Goal: Task Accomplishment & Management: Complete application form

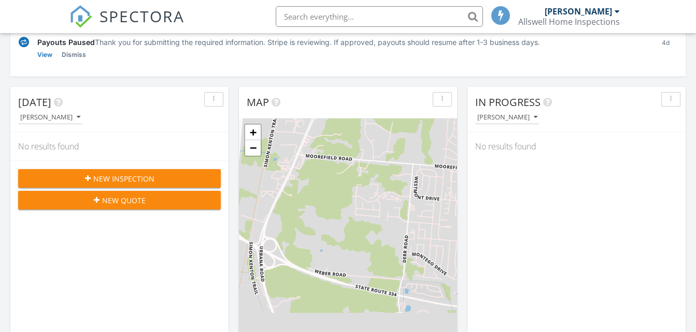
scroll to position [155, 0]
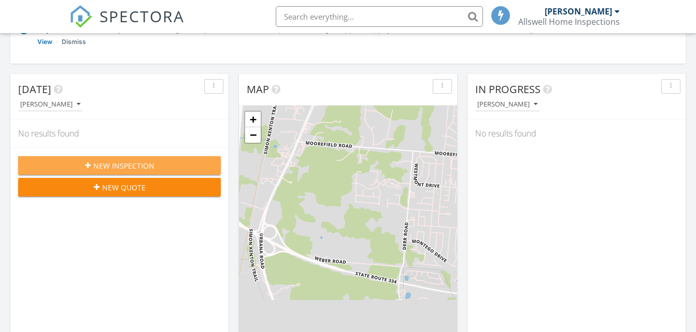
click at [122, 167] on span "New Inspection" at bounding box center [123, 166] width 61 height 11
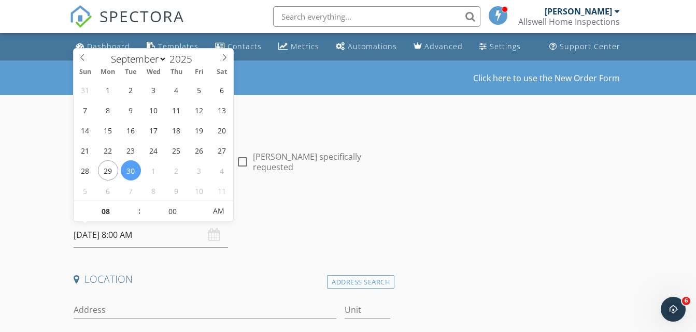
click at [95, 236] on input "09/30/2025 8:00 AM" at bounding box center [151, 235] width 154 height 25
type input "09"
type input "09/30/2025 9:00 AM"
click at [132, 206] on span at bounding box center [133, 206] width 7 height 10
type input "10"
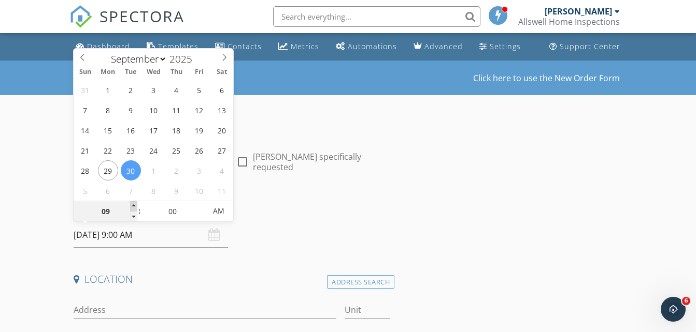
type input "09/30/2025 10:00 AM"
click at [132, 206] on span at bounding box center [133, 206] width 7 height 10
type input "11"
type input "09/30/2025 11:00 AM"
click at [132, 206] on span at bounding box center [133, 206] width 7 height 10
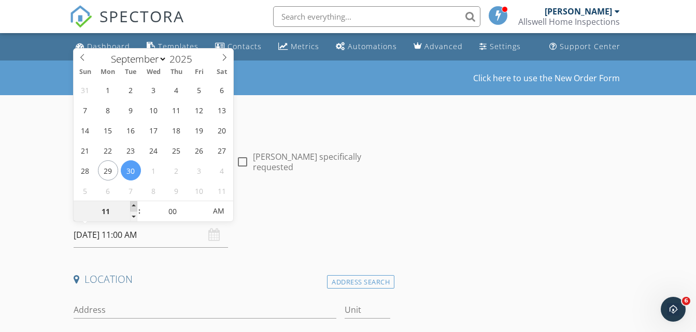
type input "12"
type input "09/30/2025 12:00 PM"
click at [132, 206] on span at bounding box center [133, 206] width 7 height 10
type input "01"
type input "09/30/2025 1:00 PM"
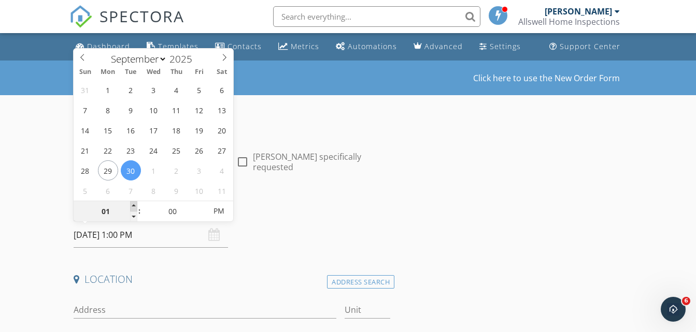
click at [132, 206] on span at bounding box center [133, 206] width 7 height 10
type input "02"
type input "09/30/2025 2:00 PM"
click at [132, 206] on span at bounding box center [133, 206] width 7 height 10
type input "03"
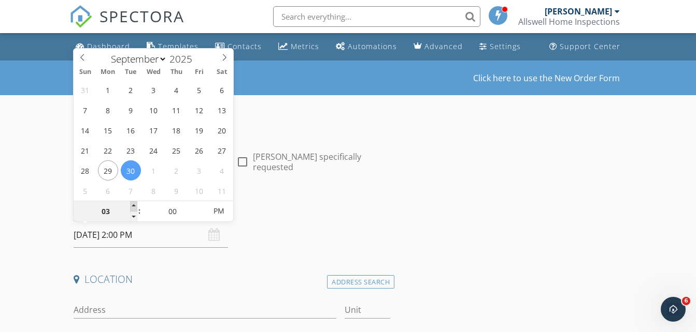
type input "[DATE] 3:00 PM"
click at [132, 206] on span at bounding box center [133, 206] width 7 height 10
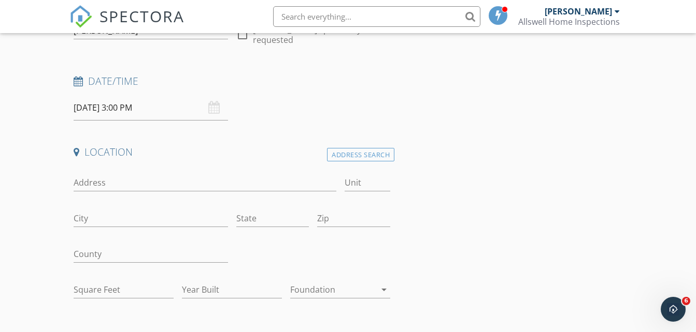
scroll to position [155, 0]
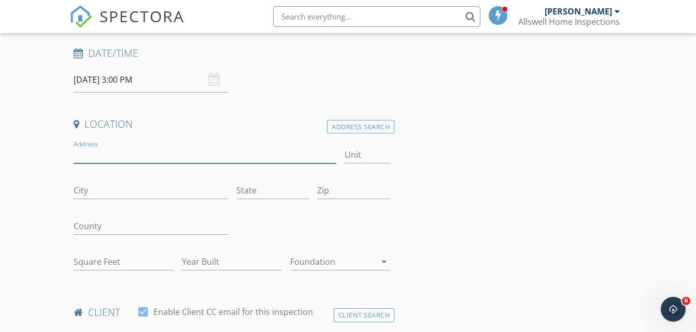
click at [107, 153] on input "Address" at bounding box center [205, 155] width 262 height 17
type input "[STREET_ADDRESS][PERSON_NAME]"
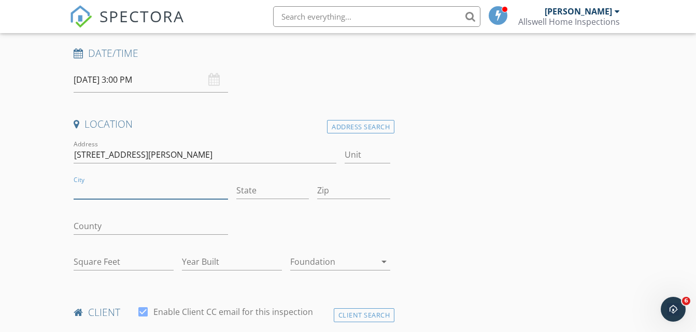
click at [86, 190] on input "City" at bounding box center [151, 190] width 154 height 17
type input "[GEOGRAPHIC_DATA]"
click at [260, 191] on input "State" at bounding box center [272, 190] width 73 height 17
click at [245, 189] on input "OH" at bounding box center [272, 190] width 73 height 17
type input "OH"
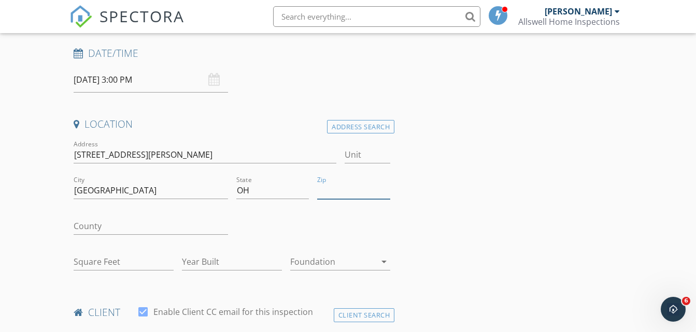
click at [333, 188] on input "Zip" at bounding box center [353, 190] width 73 height 17
type input "45503"
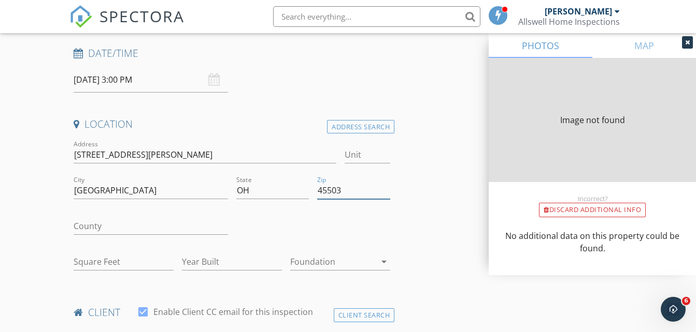
type input "1176"
type input "1983"
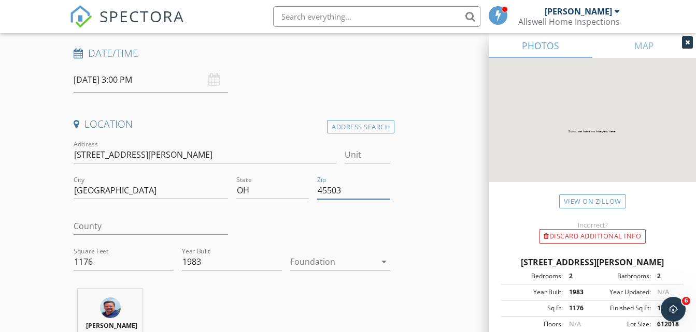
type input "45503"
click at [100, 225] on input "County" at bounding box center [151, 226] width 154 height 17
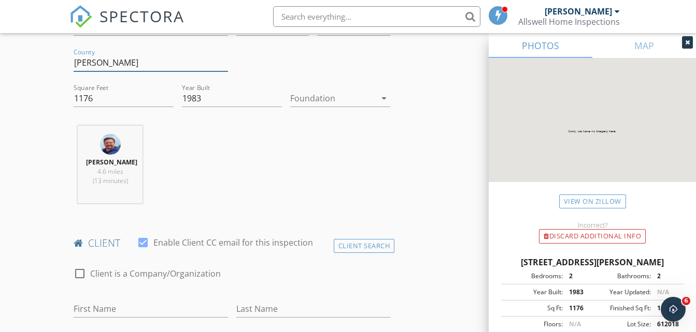
scroll to position [414, 0]
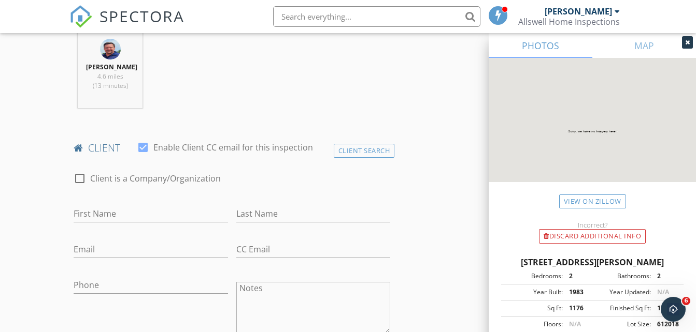
type input "[PERSON_NAME]"
click at [101, 214] on input "First Name" at bounding box center [151, 214] width 154 height 17
type input "[PERSON_NAME]"
click at [268, 214] on input "Last Name" at bounding box center [313, 214] width 154 height 17
type input "[PERSON_NAME]"
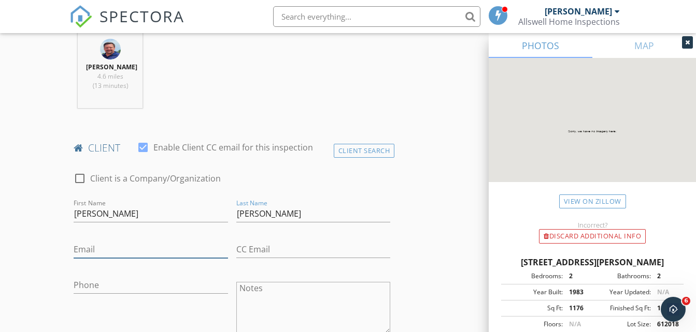
click at [91, 251] on input "Email" at bounding box center [151, 249] width 154 height 17
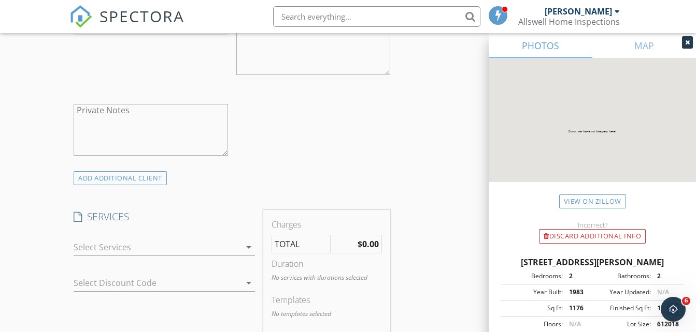
scroll to position [725, 0]
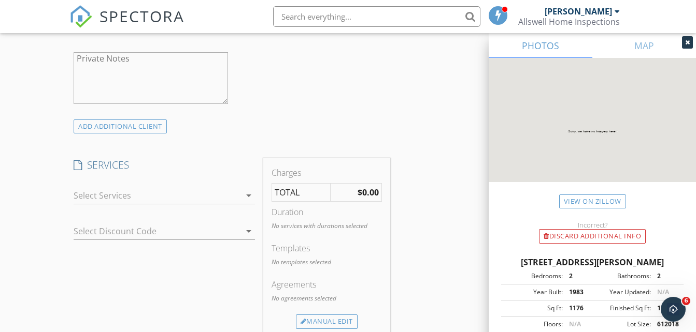
type input "[EMAIL_ADDRESS][DOMAIN_NAME]"
click at [248, 195] on icon "arrow_drop_down" at bounding box center [248, 196] width 12 height 12
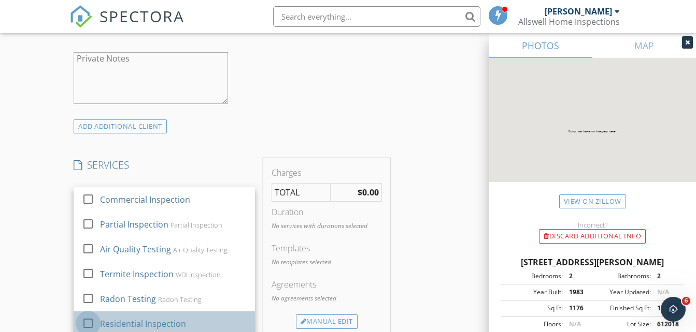
click at [91, 325] on div at bounding box center [88, 324] width 18 height 18
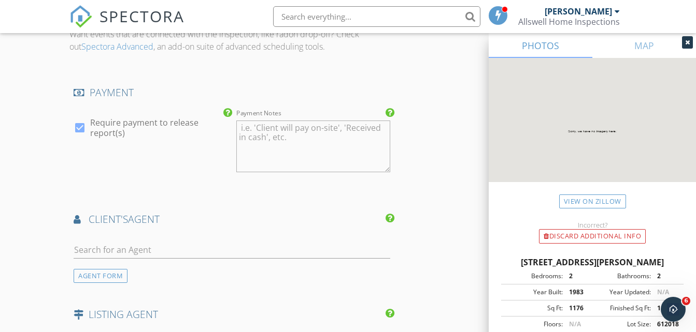
scroll to position [1139, 0]
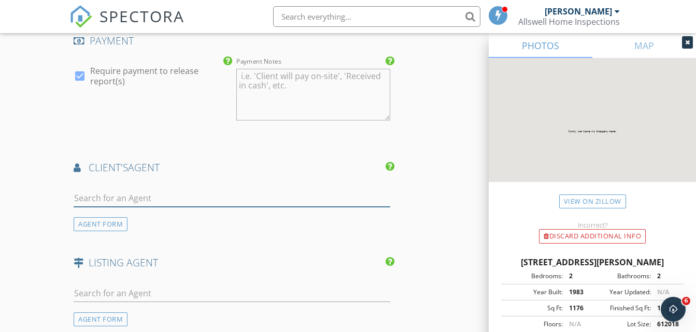
click at [101, 193] on input "text" at bounding box center [232, 198] width 316 height 17
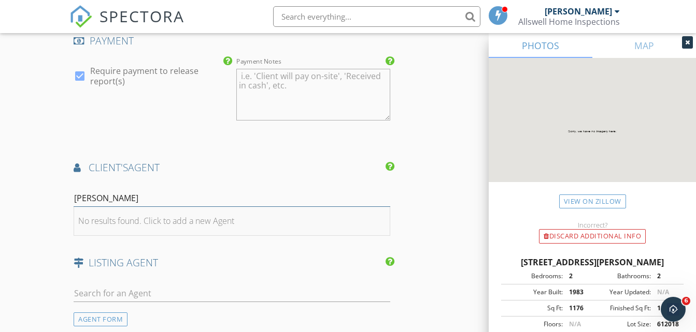
type input "[PERSON_NAME]"
click at [159, 219] on div "No results found. Click to add a new Agent" at bounding box center [156, 221] width 156 height 12
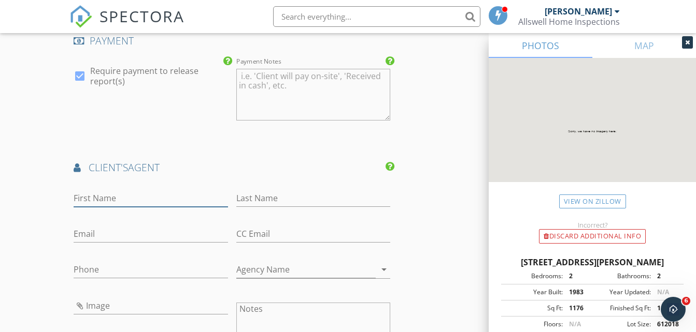
click at [100, 196] on input "First Name" at bounding box center [151, 198] width 154 height 17
type input "[PERSON_NAME]"
click at [257, 194] on input "Last Name" at bounding box center [313, 198] width 154 height 17
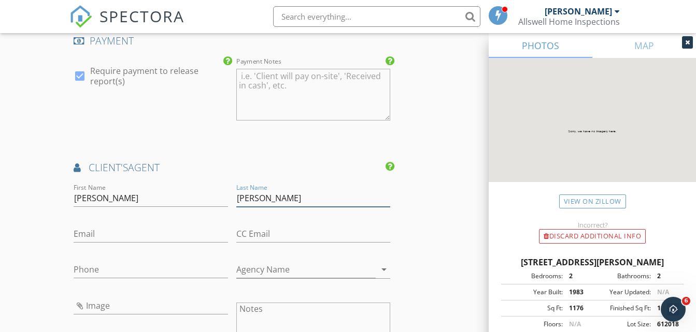
type input "[PERSON_NAME]"
click at [93, 235] on input "Email" at bounding box center [151, 234] width 154 height 17
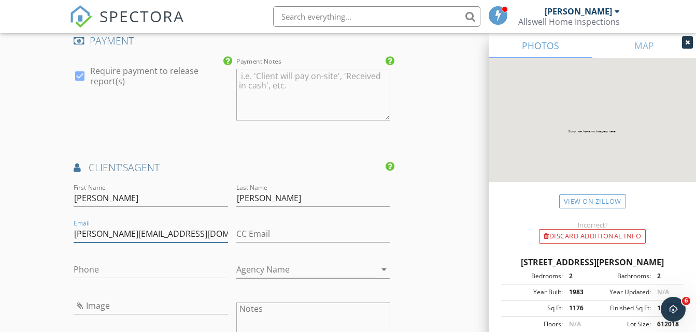
type input "[PERSON_NAME][EMAIL_ADDRESS][DOMAIN_NAME]"
click at [113, 271] on input "Phone" at bounding box center [151, 270] width 154 height 17
type input "[PHONE_NUMBER]"
click at [385, 270] on icon "arrow_drop_down" at bounding box center [384, 270] width 12 height 12
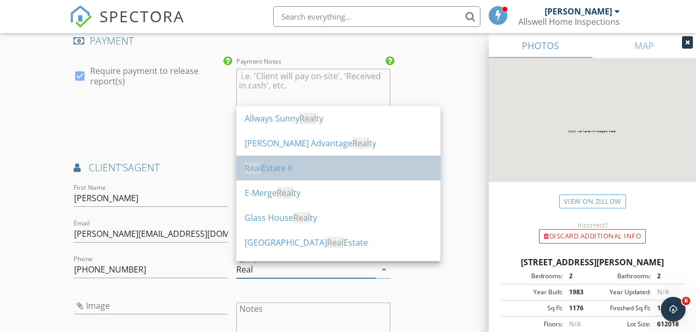
click at [281, 167] on div "Real Estate II" at bounding box center [337, 168] width 187 height 12
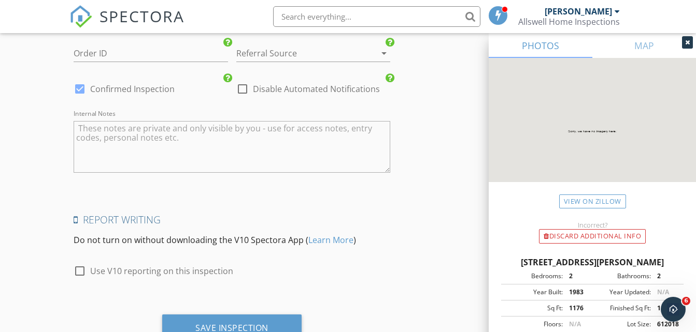
scroll to position [1752, 0]
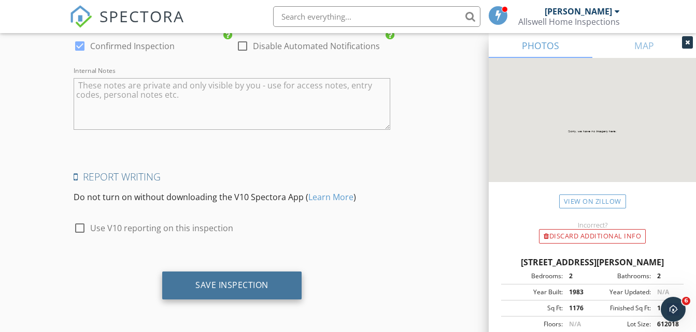
type input "Real Estate II"
click at [227, 285] on div "Save Inspection" at bounding box center [231, 285] width 73 height 10
